Goal: Task Accomplishment & Management: Use online tool/utility

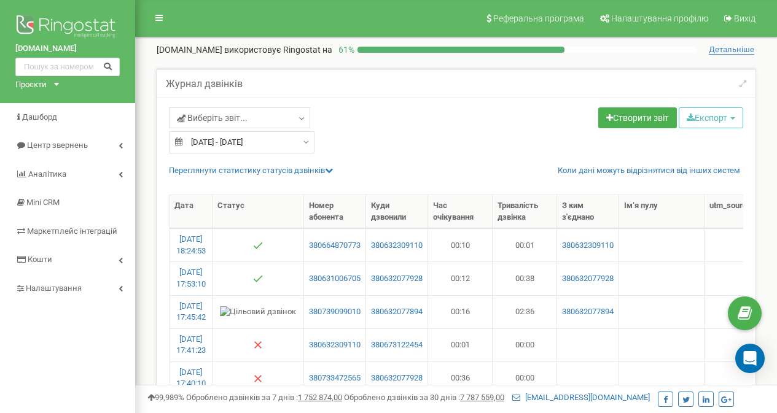
select select "100"
type input "[DATE]"
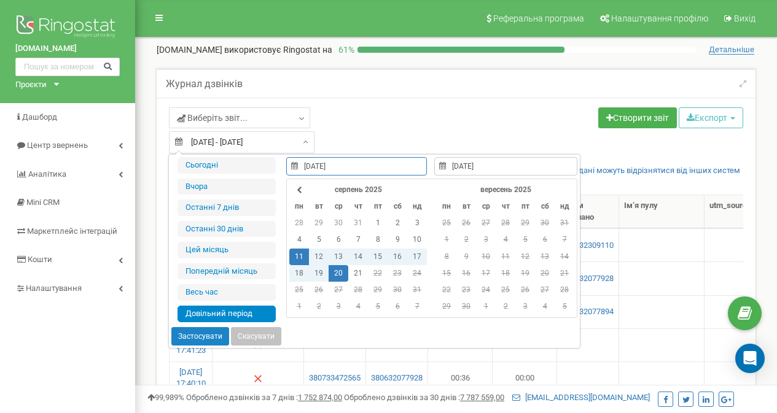
click at [215, 141] on input "[DATE] - [DATE]" at bounding box center [241, 142] width 145 height 22
type input "[DATE]"
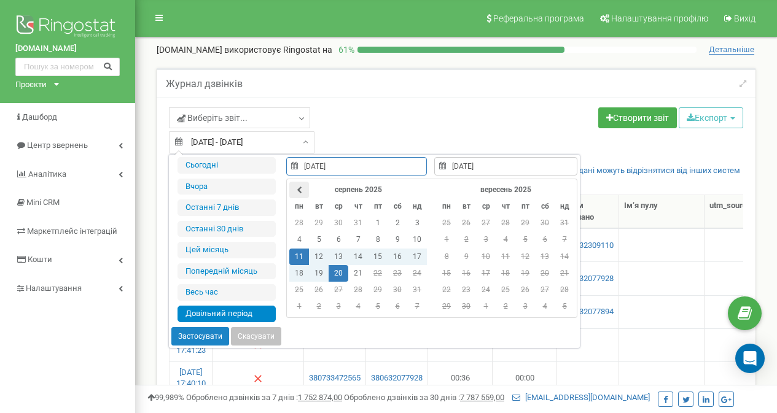
click at [292, 190] on th at bounding box center [299, 190] width 20 height 17
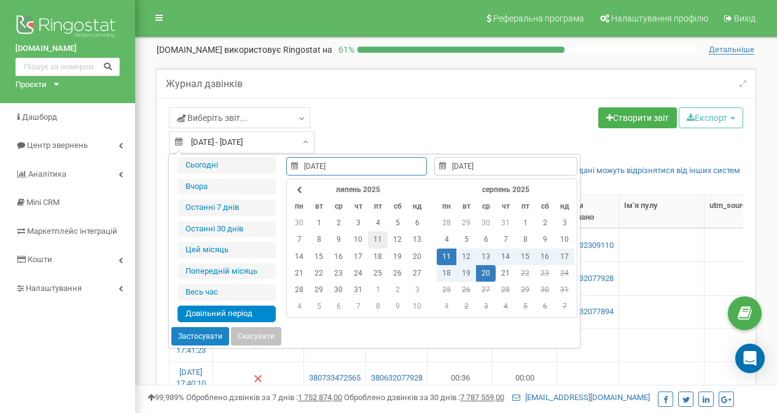
type input "[DATE]"
click at [375, 236] on td "11" at bounding box center [378, 239] width 20 height 17
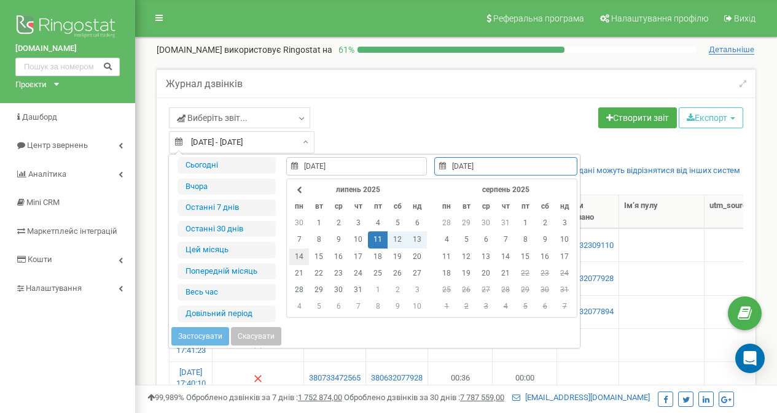
type input "[DATE]"
click at [293, 250] on td "14" at bounding box center [299, 257] width 20 height 17
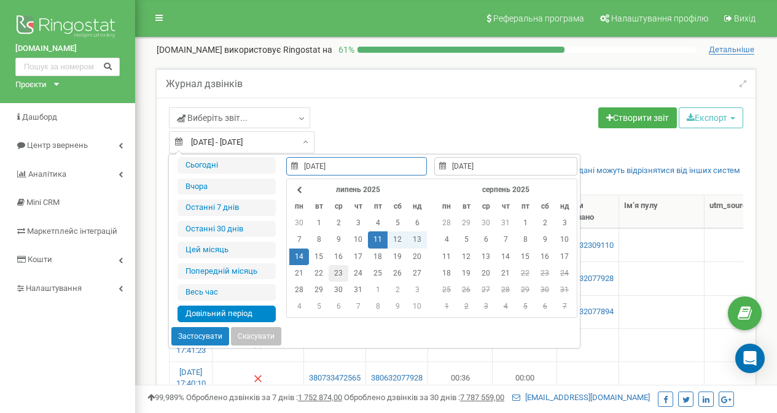
type input "[DATE]"
click at [336, 268] on td "23" at bounding box center [338, 273] width 20 height 17
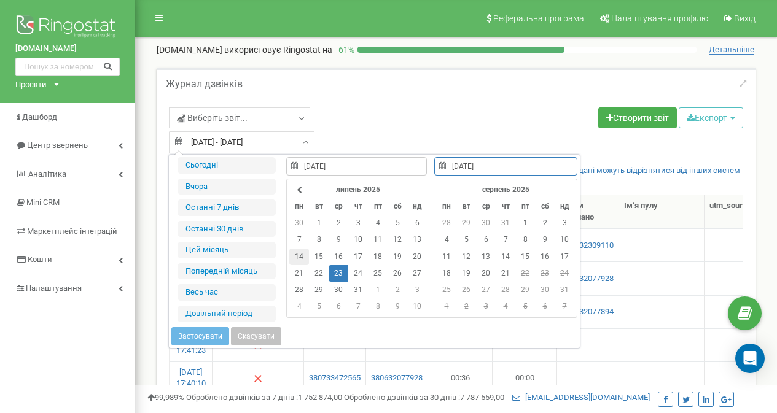
type input "[DATE]"
click at [299, 256] on td "14" at bounding box center [299, 257] width 20 height 17
type input "[DATE]"
click at [336, 273] on td "23" at bounding box center [338, 273] width 20 height 17
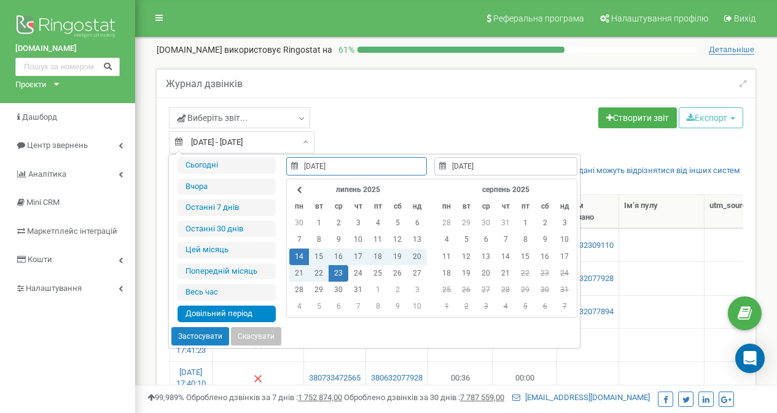
type input "[DATE]"
click at [199, 334] on button "Застосувати" at bounding box center [200, 336] width 58 height 18
type input "[DATE] - [DATE]"
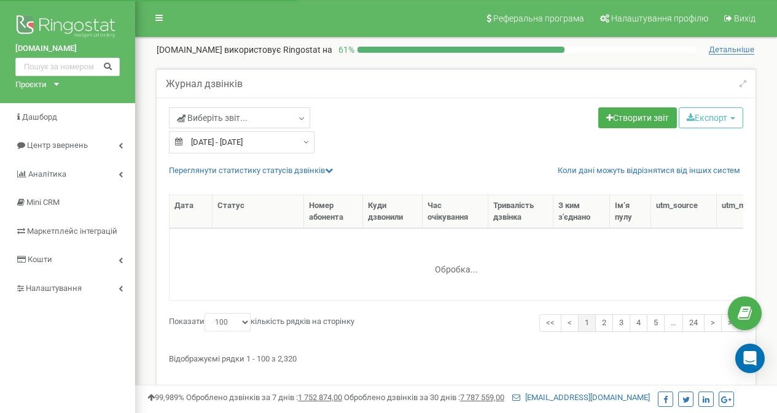
select select "100"
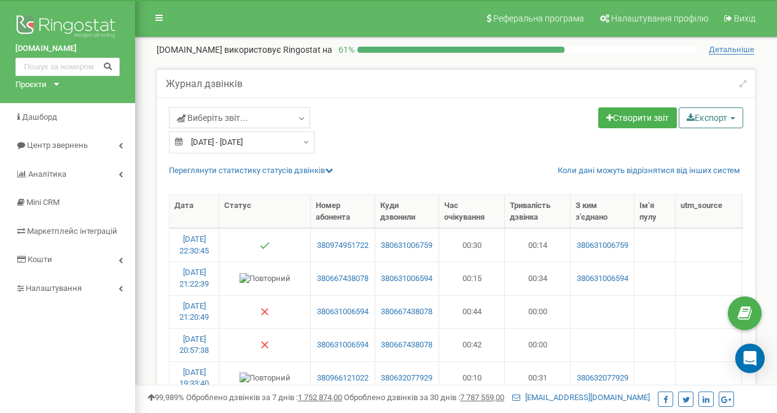
click at [695, 115] on button "Експорт" at bounding box center [710, 117] width 64 height 21
click at [711, 164] on link "Excel (.xls)" at bounding box center [727, 166] width 93 height 19
